Goal: Task Accomplishment & Management: Use online tool/utility

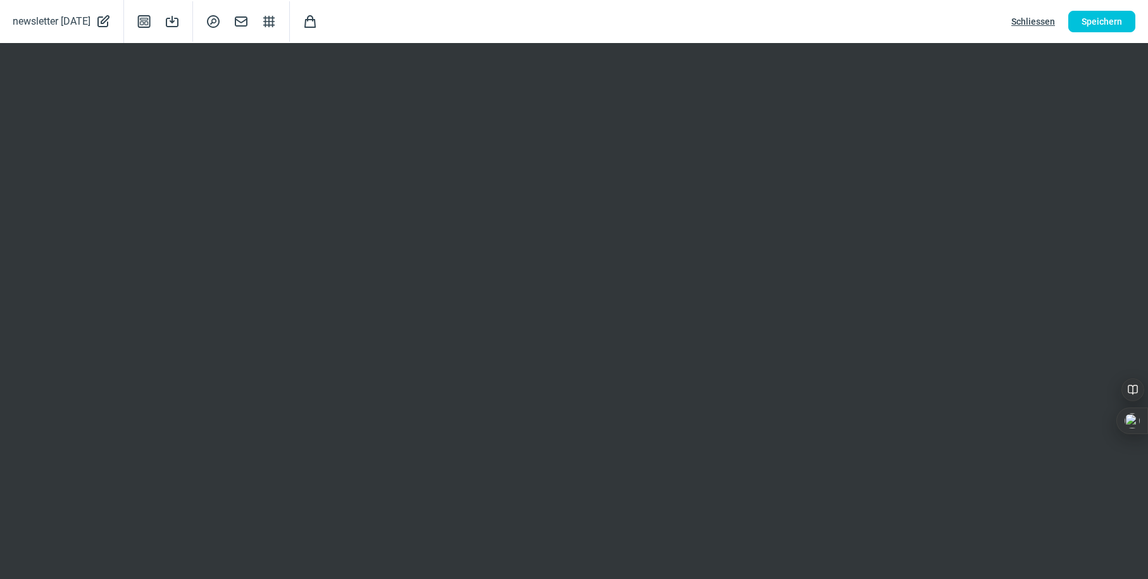
scroll to position [126, 0]
click at [1112, 18] on span "Speichern" at bounding box center [1102, 21] width 41 height 20
click at [1109, 23] on span "Speichern" at bounding box center [1102, 21] width 41 height 20
click at [1087, 20] on span "Speichern" at bounding box center [1102, 21] width 41 height 20
click at [1039, 24] on span "Schliessen" at bounding box center [1034, 21] width 44 height 20
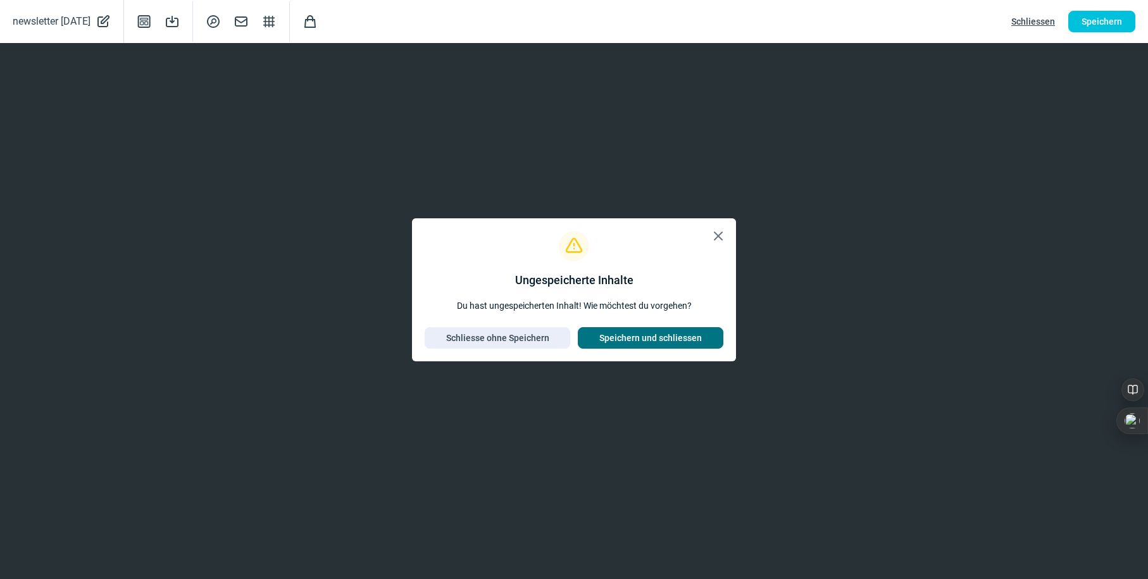
click at [666, 342] on span "Speichern und schliessen" at bounding box center [650, 338] width 103 height 20
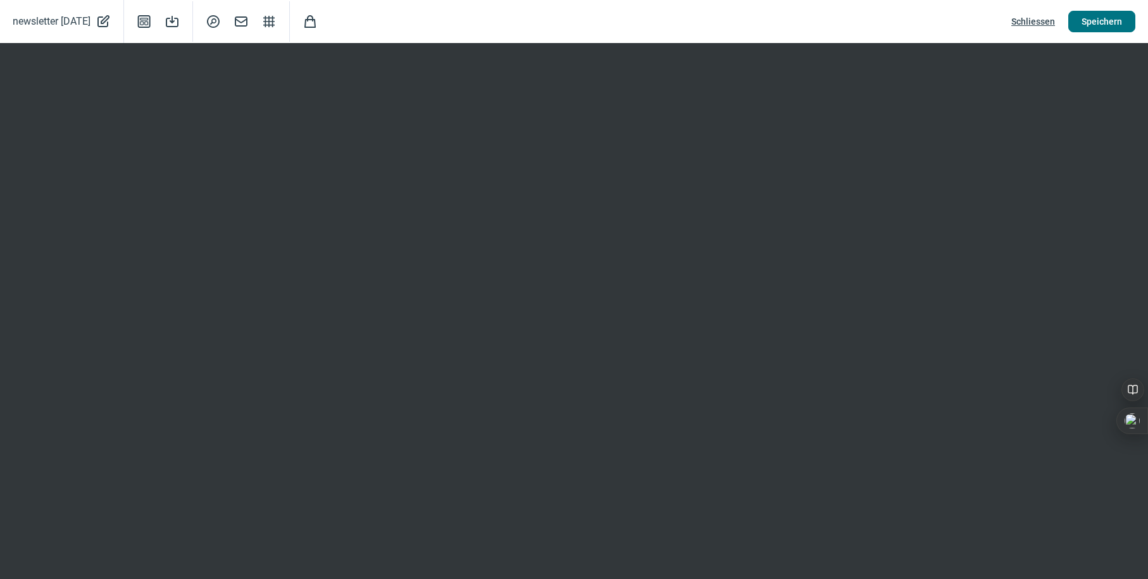
click at [1094, 25] on span "Speichern" at bounding box center [1102, 21] width 41 height 20
click at [582, 318] on iframe at bounding box center [574, 311] width 1148 height 536
click at [43, 20] on span "newsletter [DATE]" at bounding box center [52, 22] width 78 height 18
click at [234, 20] on span "CheckCircle icon" at bounding box center [235, 21] width 15 height 24
click at [1088, 24] on span "Speichern" at bounding box center [1102, 21] width 41 height 20
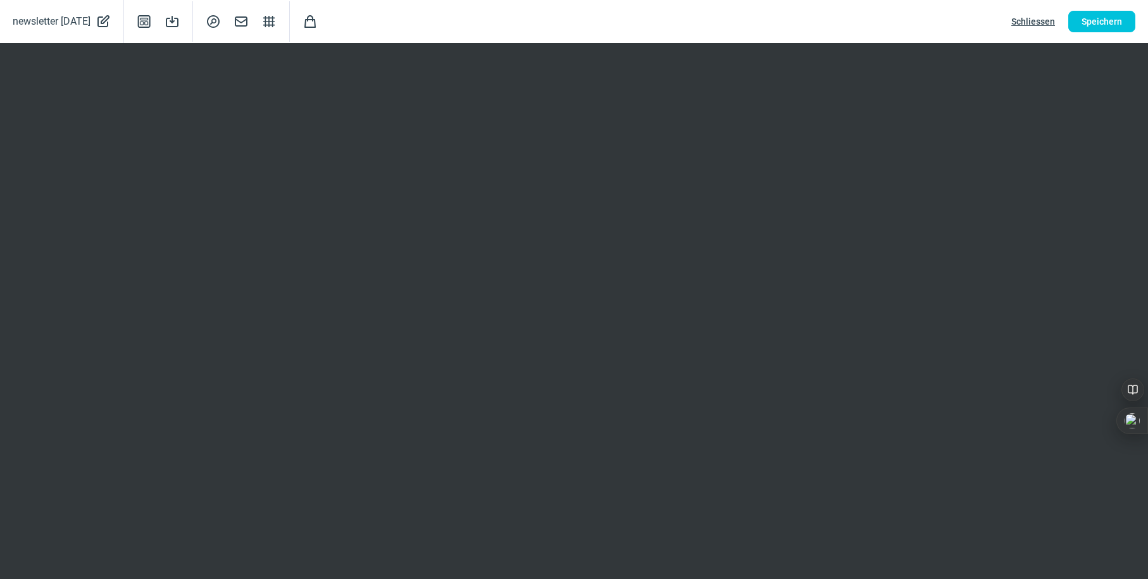
click at [1033, 21] on span "Schliessen" at bounding box center [1034, 21] width 44 height 20
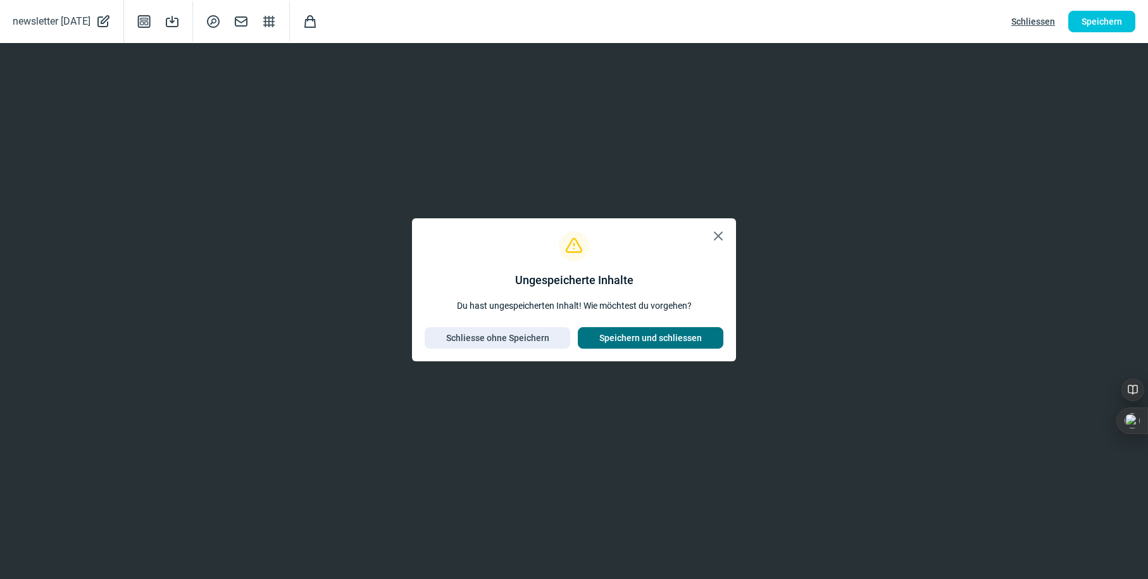
click at [615, 336] on span "Speichern und schliessen" at bounding box center [650, 338] width 103 height 20
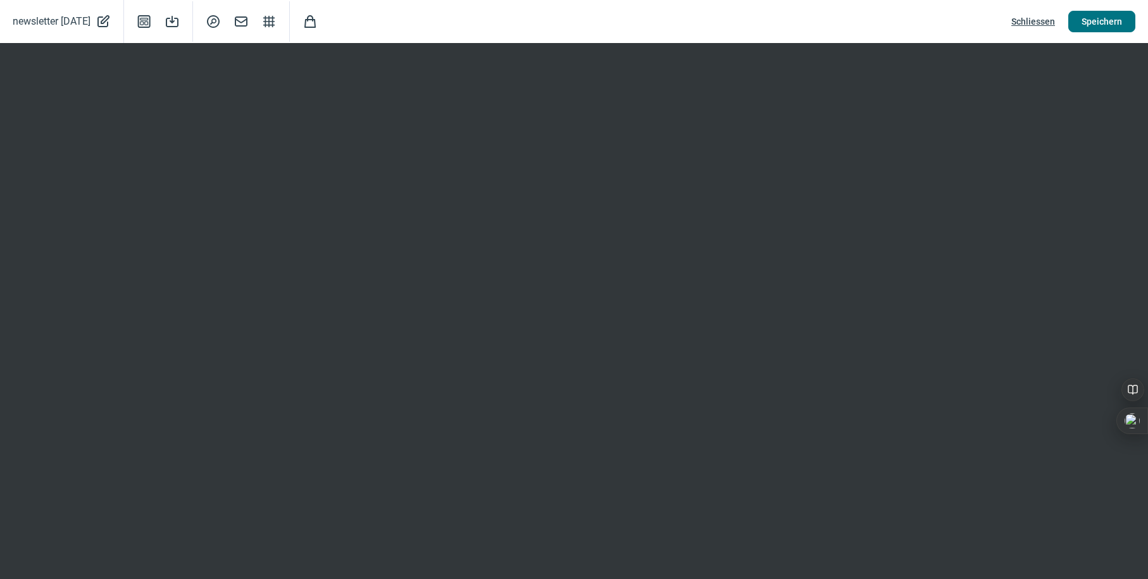
click at [1091, 23] on span "Speichern" at bounding box center [1102, 21] width 41 height 20
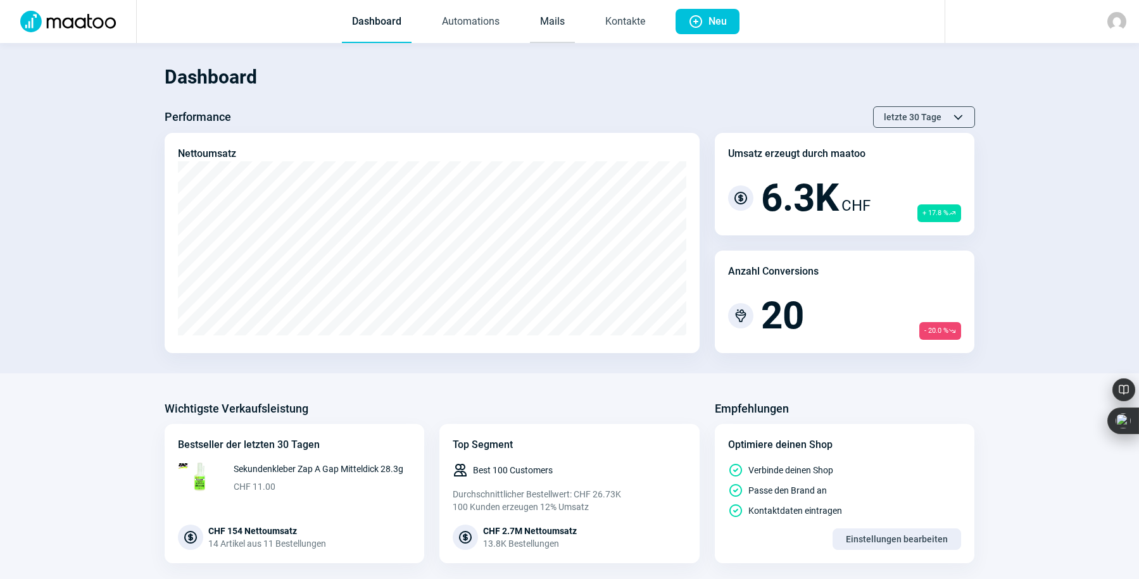
click at [546, 24] on link "Mails" at bounding box center [552, 22] width 45 height 42
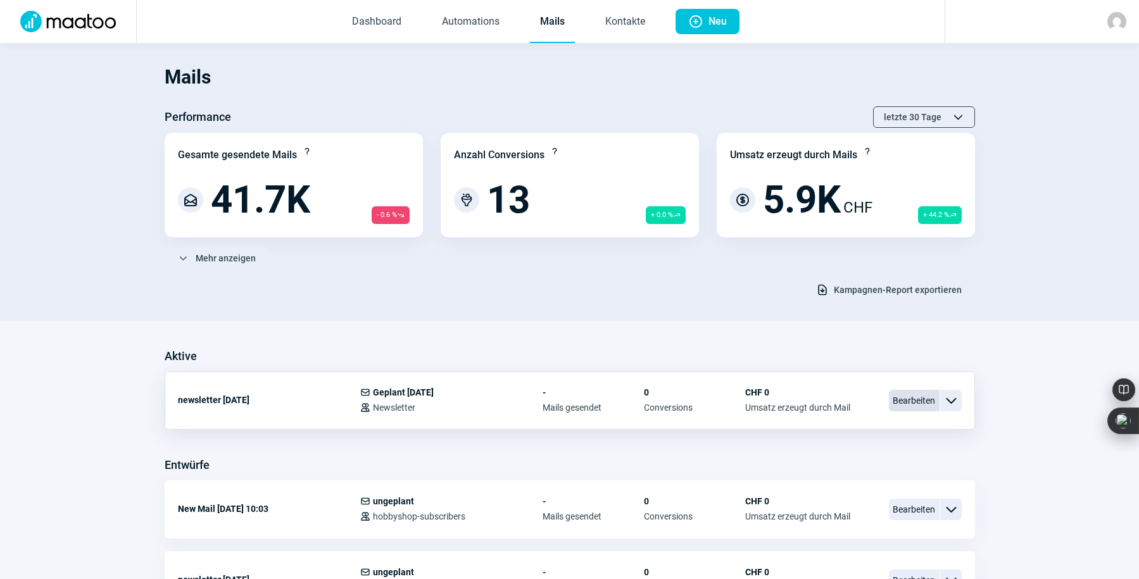
click at [911, 399] on span "Bearbeiten" at bounding box center [914, 401] width 51 height 22
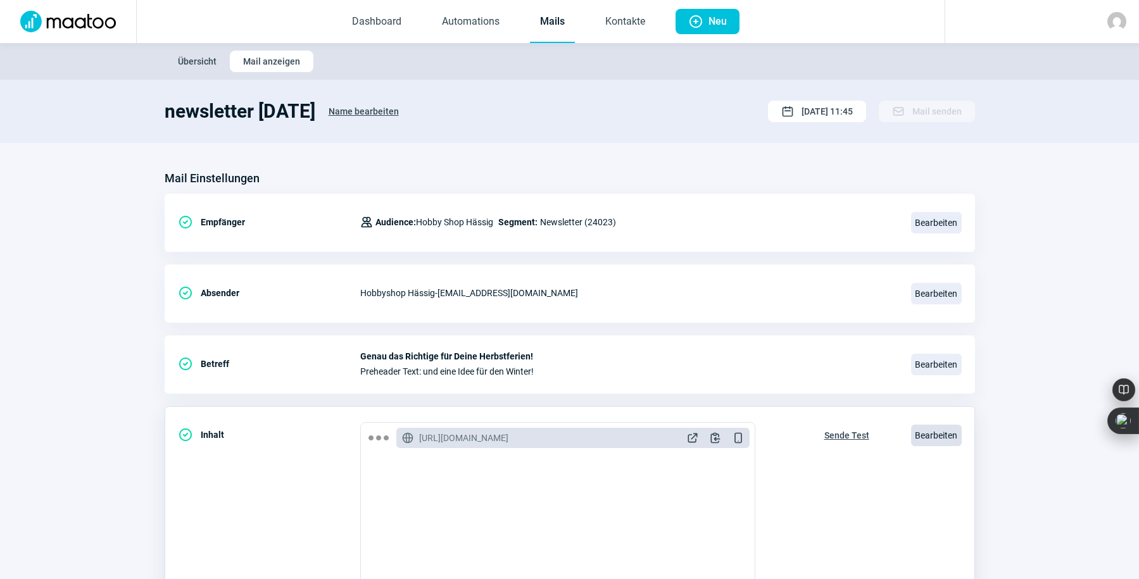
click at [924, 432] on span "Bearbeiten" at bounding box center [936, 436] width 51 height 22
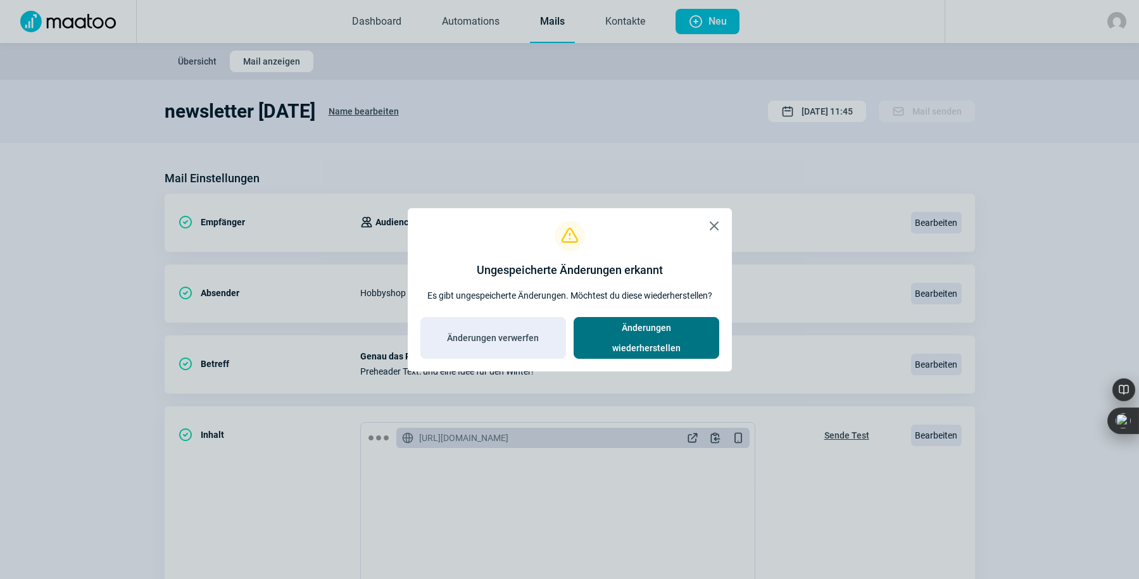
click at [667, 338] on span "Änderungen wiederherstellen" at bounding box center [646, 338] width 119 height 41
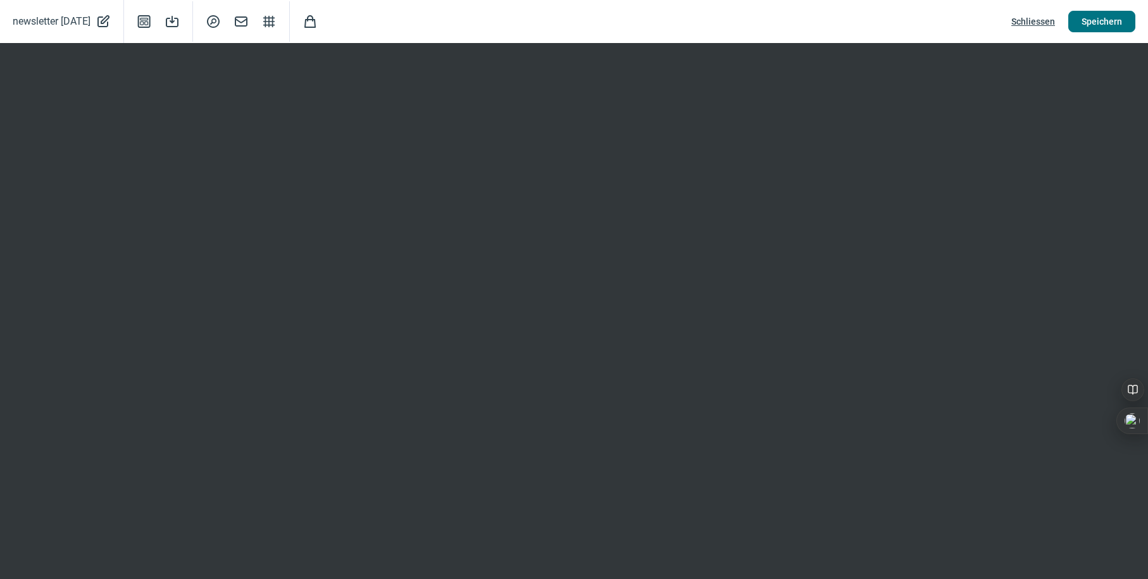
click at [1088, 25] on span "Speichern" at bounding box center [1102, 21] width 41 height 20
click at [1037, 18] on span "Schliessen" at bounding box center [1034, 21] width 44 height 20
